Goal: Task Accomplishment & Management: Use online tool/utility

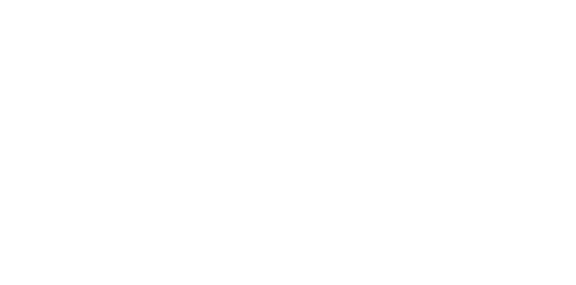
click at [383, 254] on button "button" at bounding box center [376, 254] width 11 height 11
click at [285, 145] on button "Clock Off" at bounding box center [260, 143] width 50 height 14
click at [482, 50] on button "Close" at bounding box center [465, 50] width 33 height 14
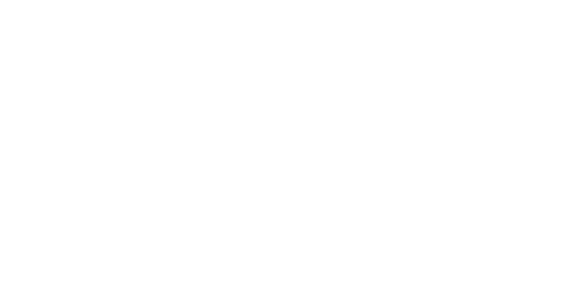
click at [83, 121] on div "Tracking" at bounding box center [71, 124] width 25 height 8
click at [482, 50] on button "Close" at bounding box center [465, 50] width 33 height 14
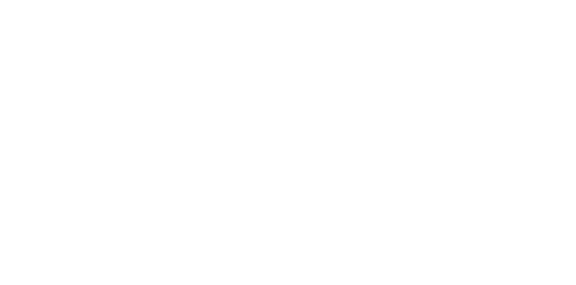
click at [83, 121] on div "Tracking" at bounding box center [71, 124] width 25 height 8
click at [386, 254] on icon "button" at bounding box center [383, 254] width 5 height 5
click at [222, 114] on input "text" at bounding box center [222, 114] width 2 height 9
click at [285, 142] on button "Clock Off" at bounding box center [260, 143] width 50 height 14
